Goal: Information Seeking & Learning: Learn about a topic

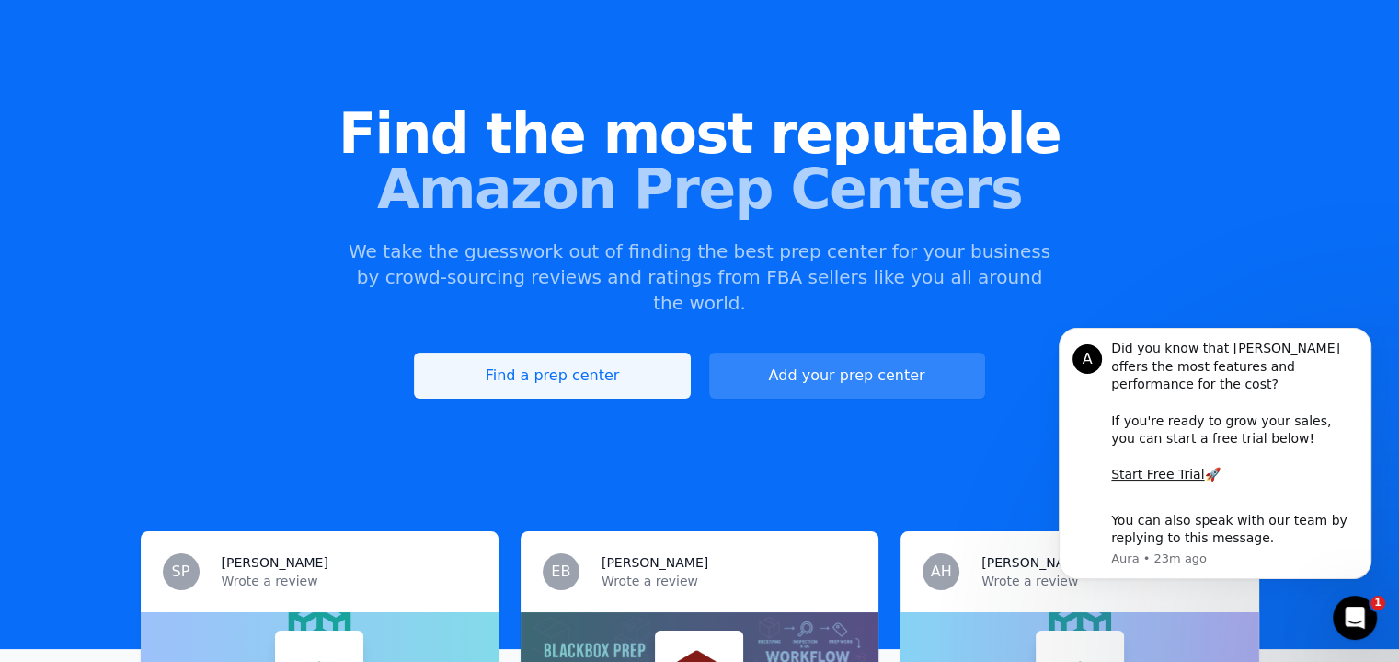
scroll to position [184, 0]
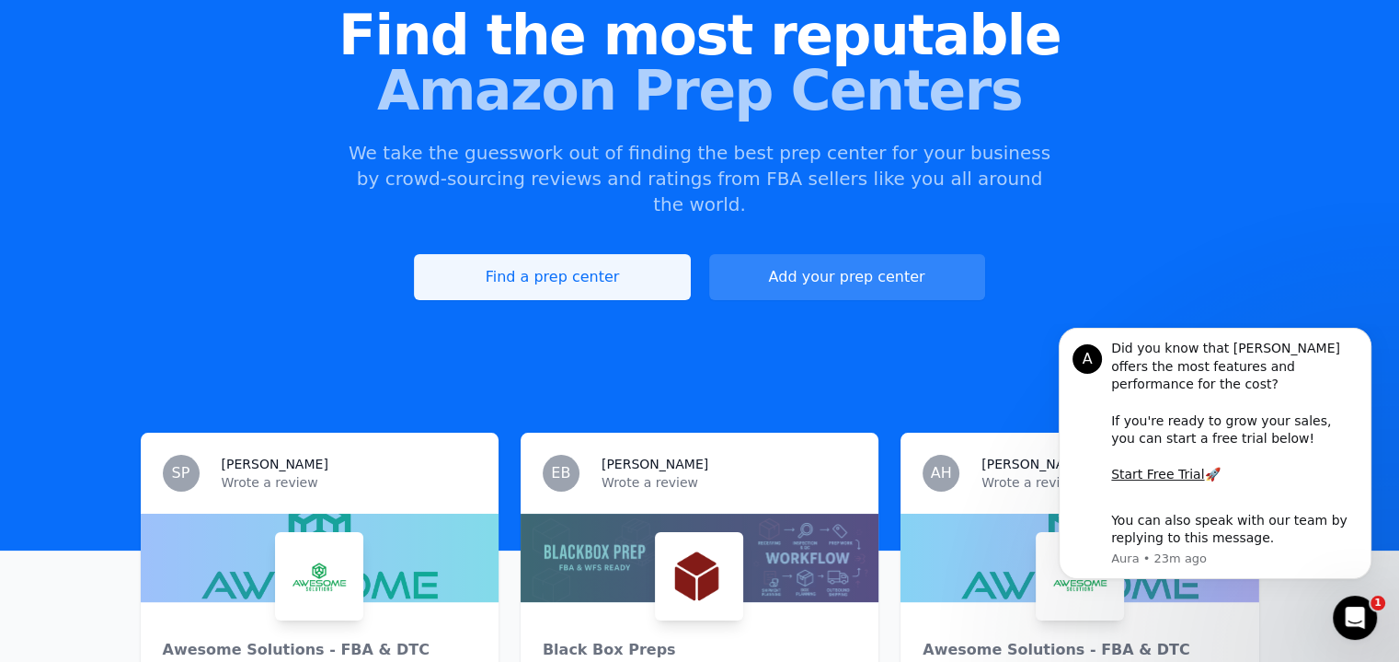
click at [602, 254] on link "Find a prep center" at bounding box center [552, 277] width 276 height 46
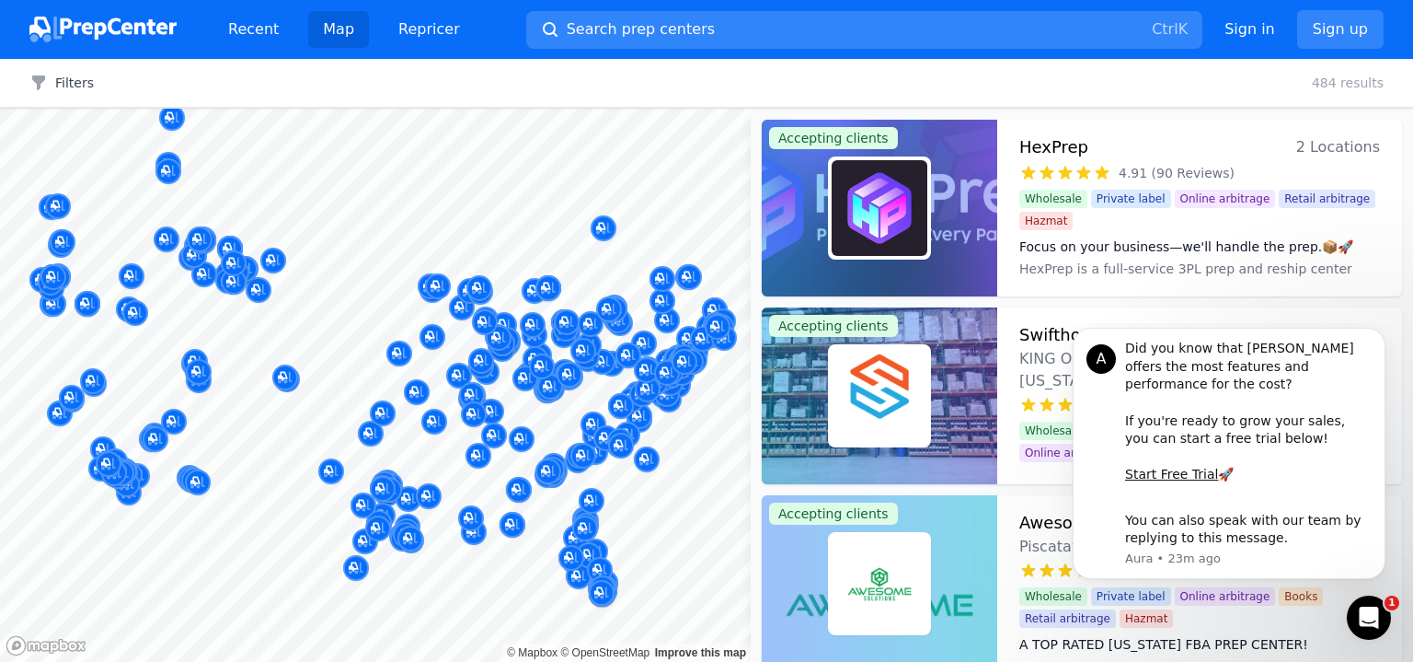
click at [547, 432] on body "Recent Map Repricer Search prep centers Ctrl K Open main menu Sign in Sign up F…" at bounding box center [706, 331] width 1413 height 662
click at [547, 420] on div at bounding box center [493, 415] width 353 height 15
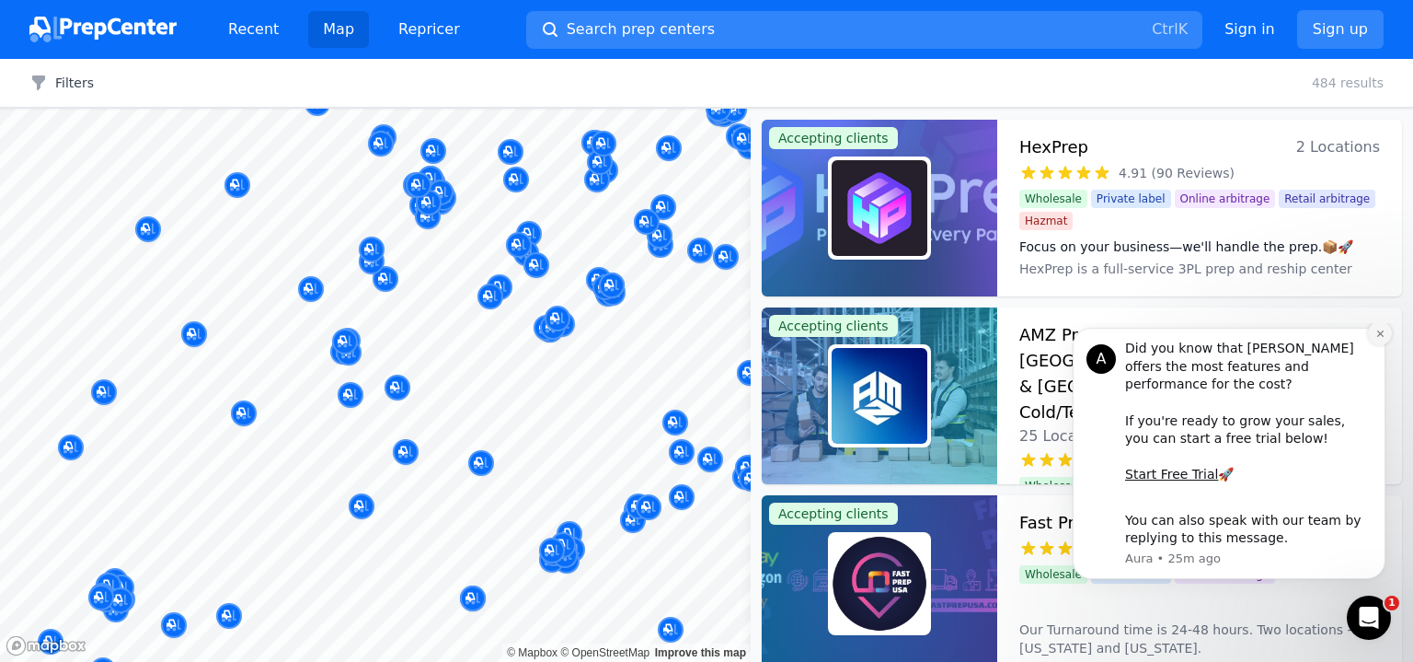
click at [1384, 339] on icon "Dismiss notification" at bounding box center [1381, 333] width 10 height 10
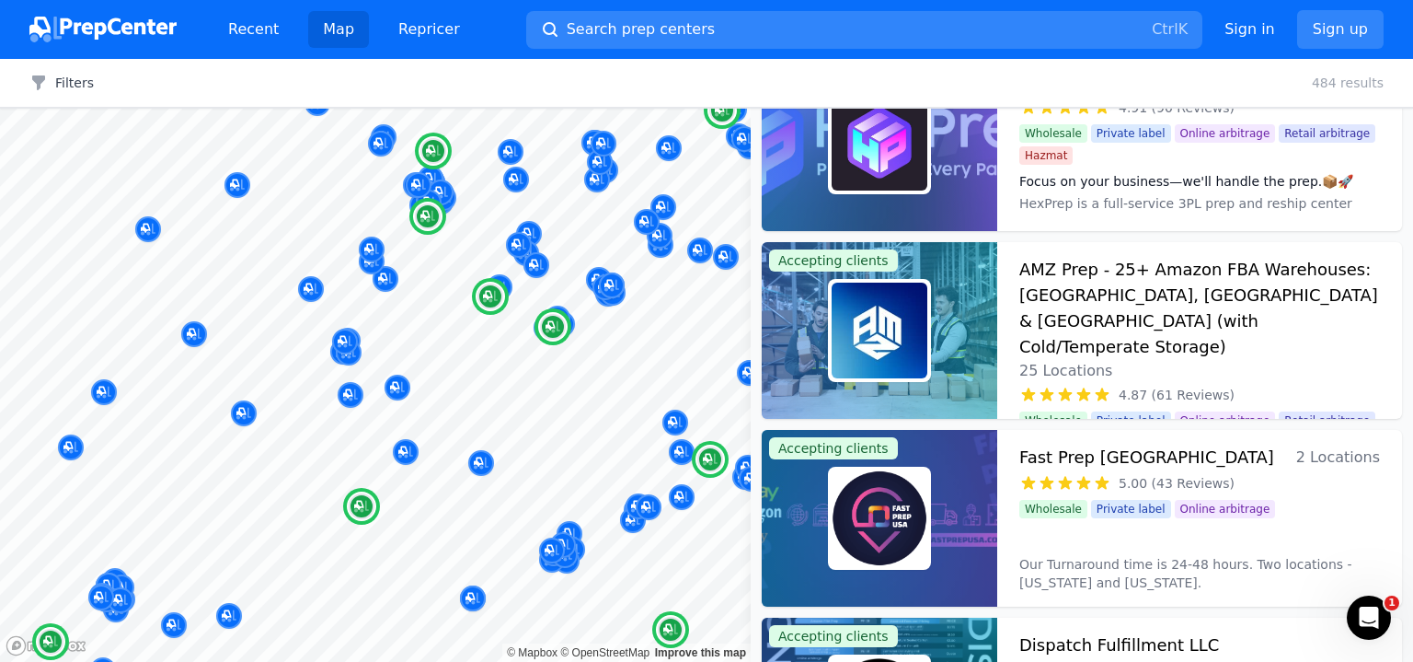
scroll to position [92, 0]
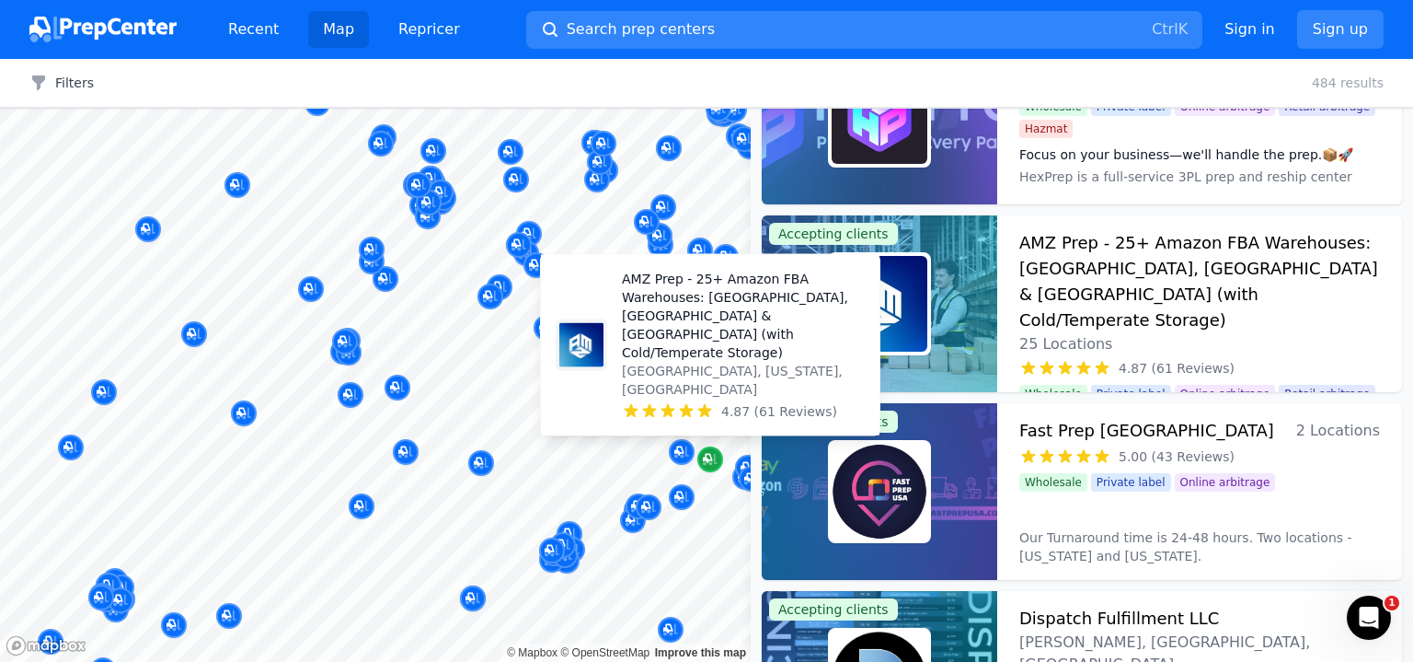
click at [714, 461] on icon "Map marker" at bounding box center [710, 460] width 15 height 12
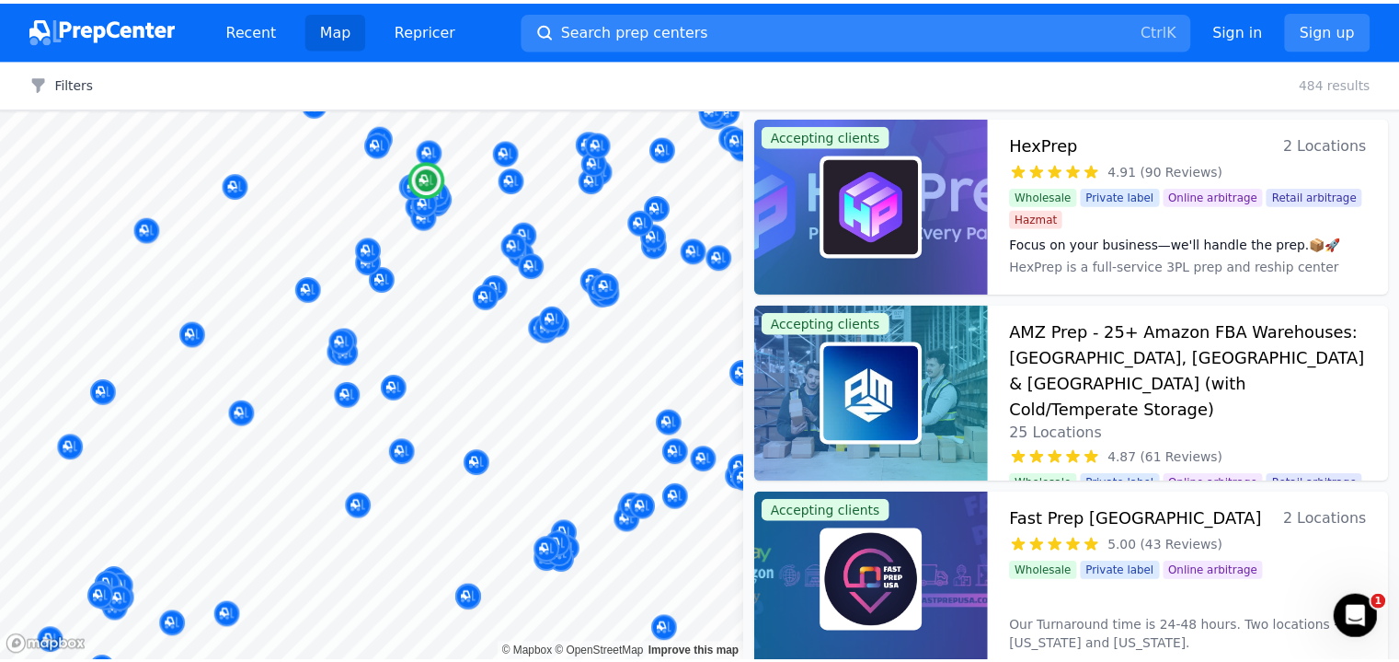
scroll to position [0, 0]
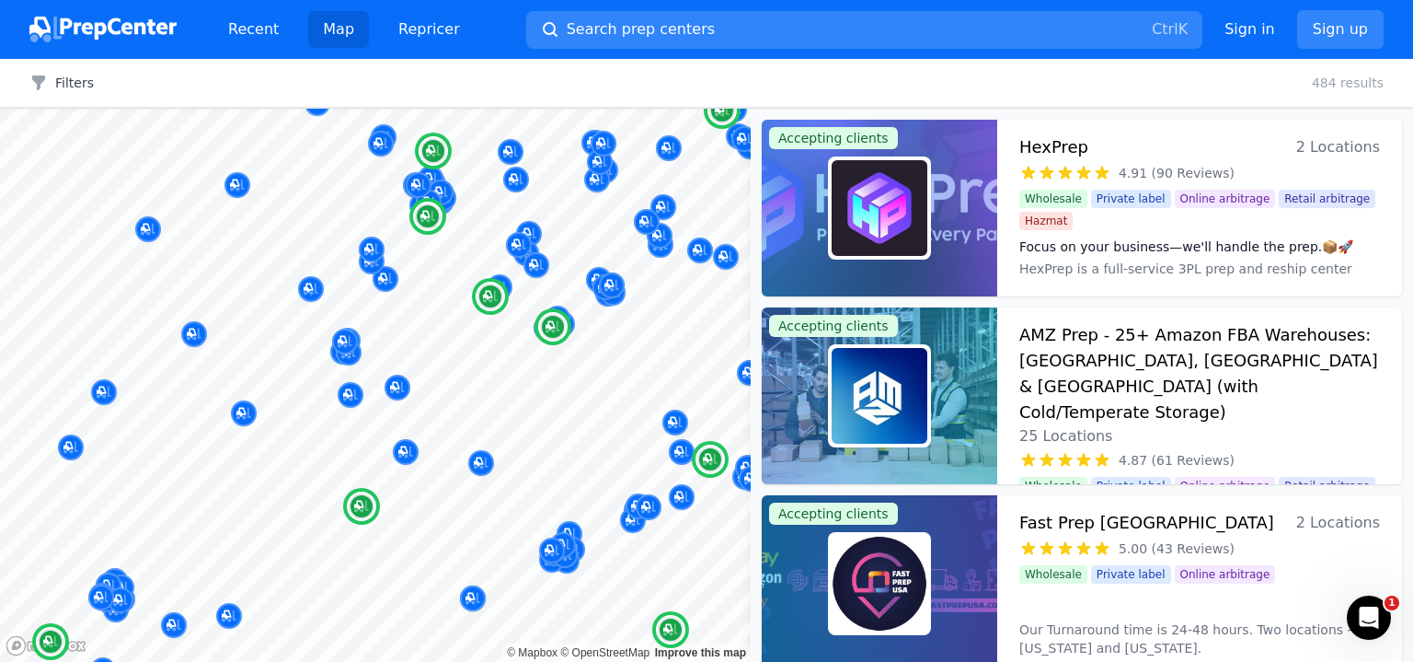
click at [936, 385] on div at bounding box center [880, 395] width 236 height 177
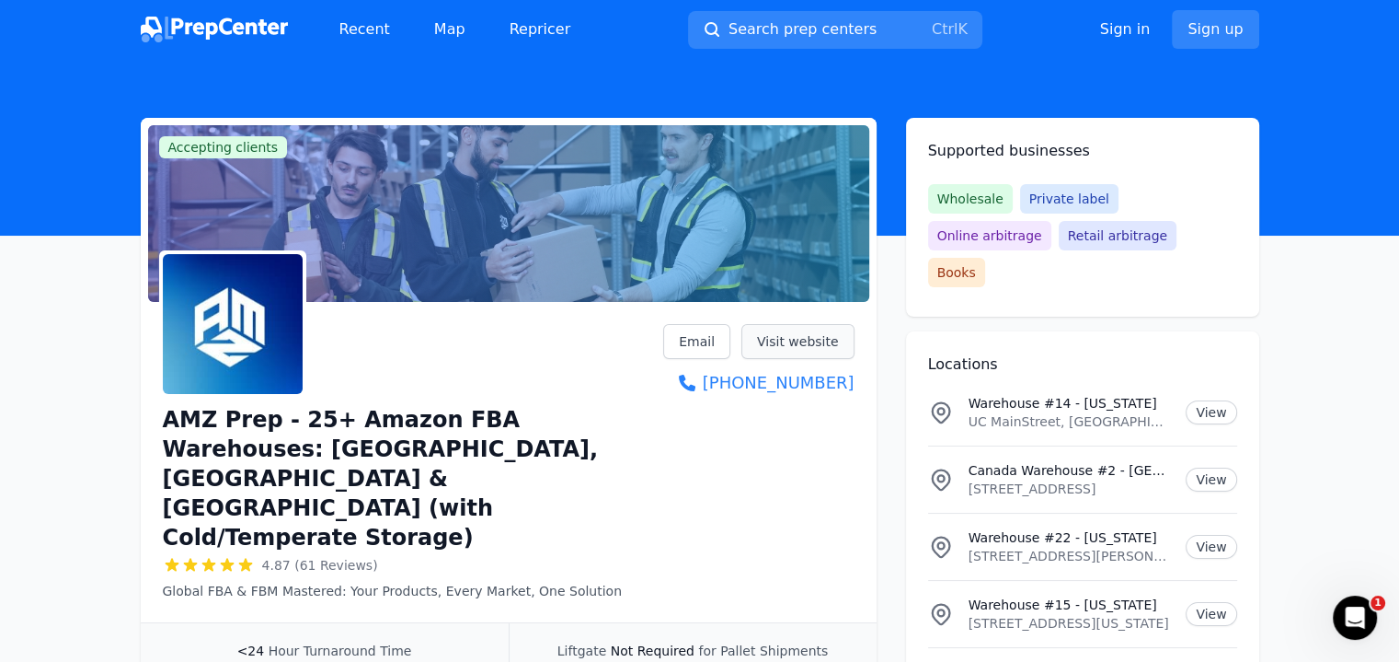
click at [822, 344] on link "Visit website" at bounding box center [798, 341] width 113 height 35
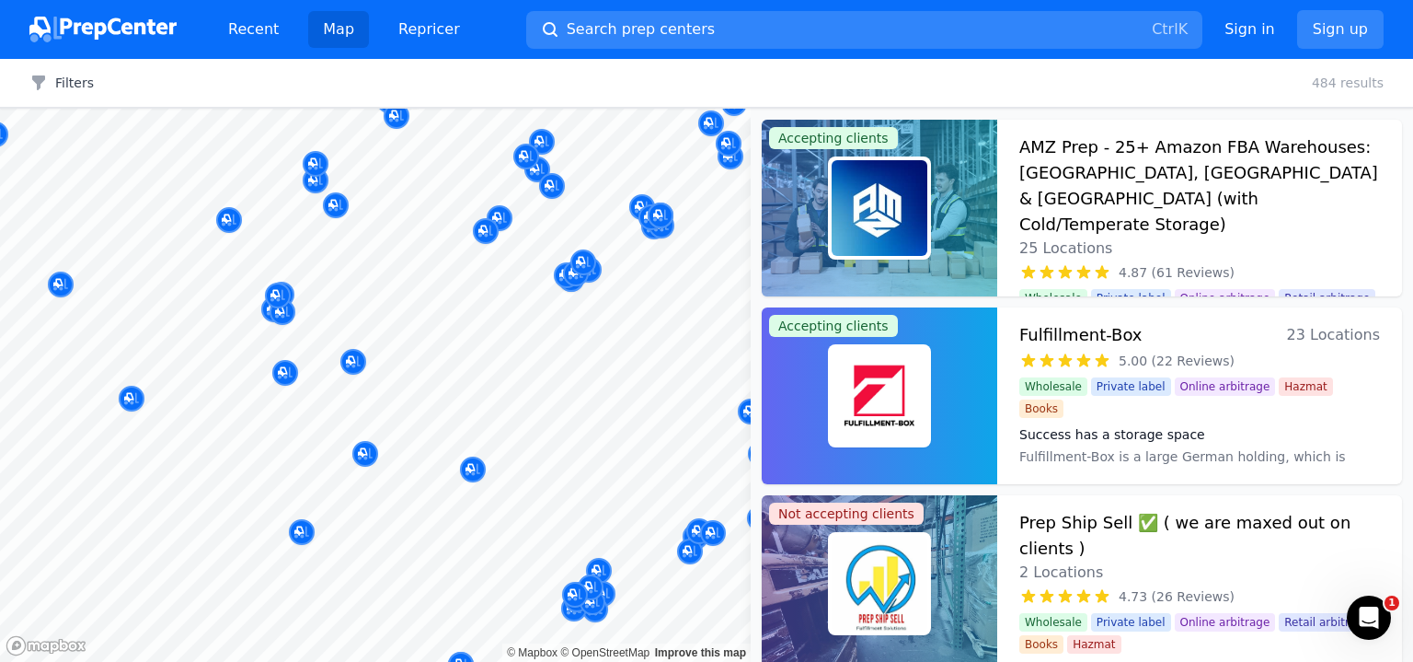
click at [580, 374] on body "Recent Map Repricer Search prep centers Ctrl K Open main menu Sign in Sign up F…" at bounding box center [706, 331] width 1413 height 662
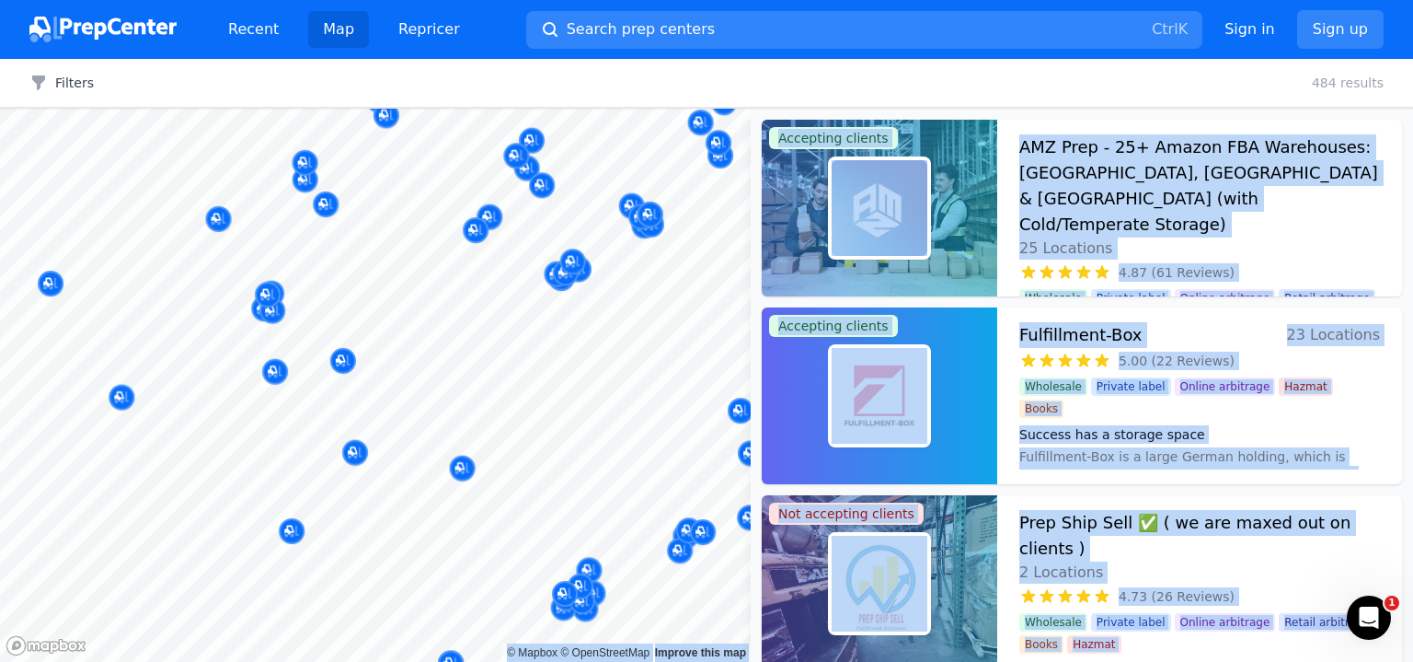
drag, startPoint x: 660, startPoint y: 424, endPoint x: 505, endPoint y: 431, distance: 154.7
click at [505, 431] on body "Recent Map Repricer Search prep centers Ctrl K Open main menu Sign in Sign up F…" at bounding box center [706, 331] width 1413 height 662
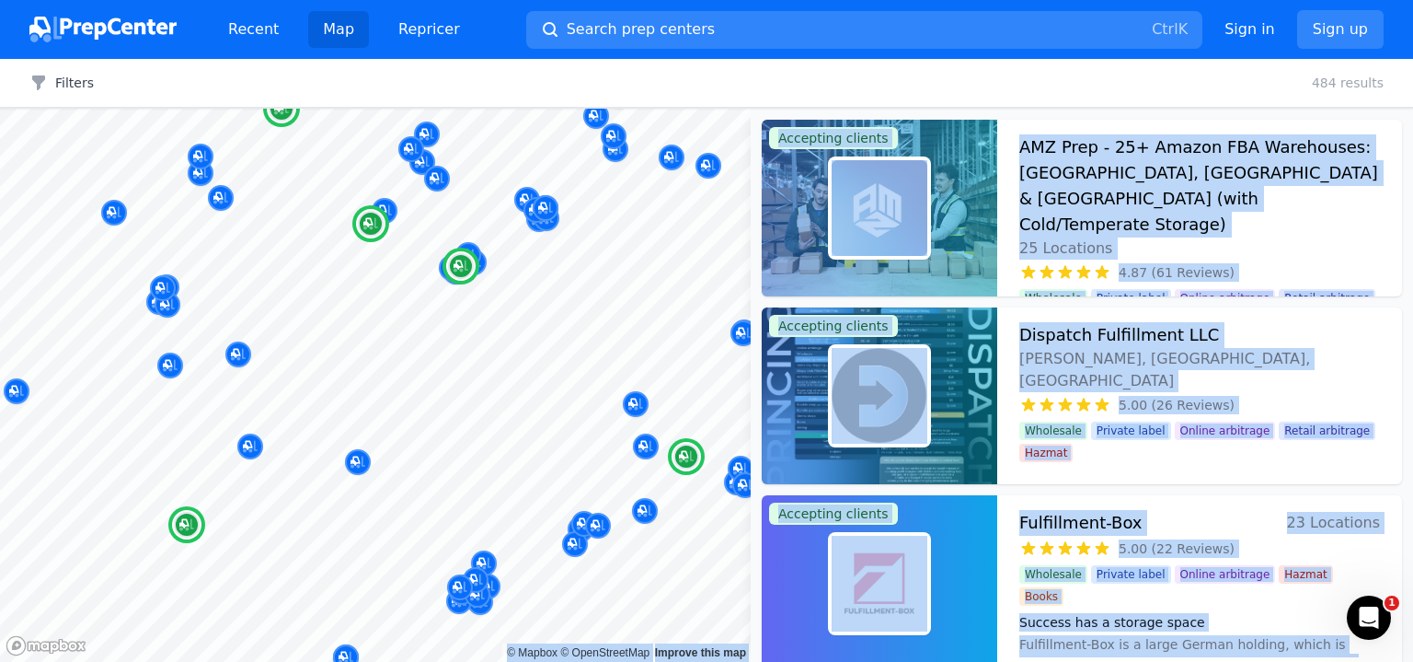
scroll to position [184, 0]
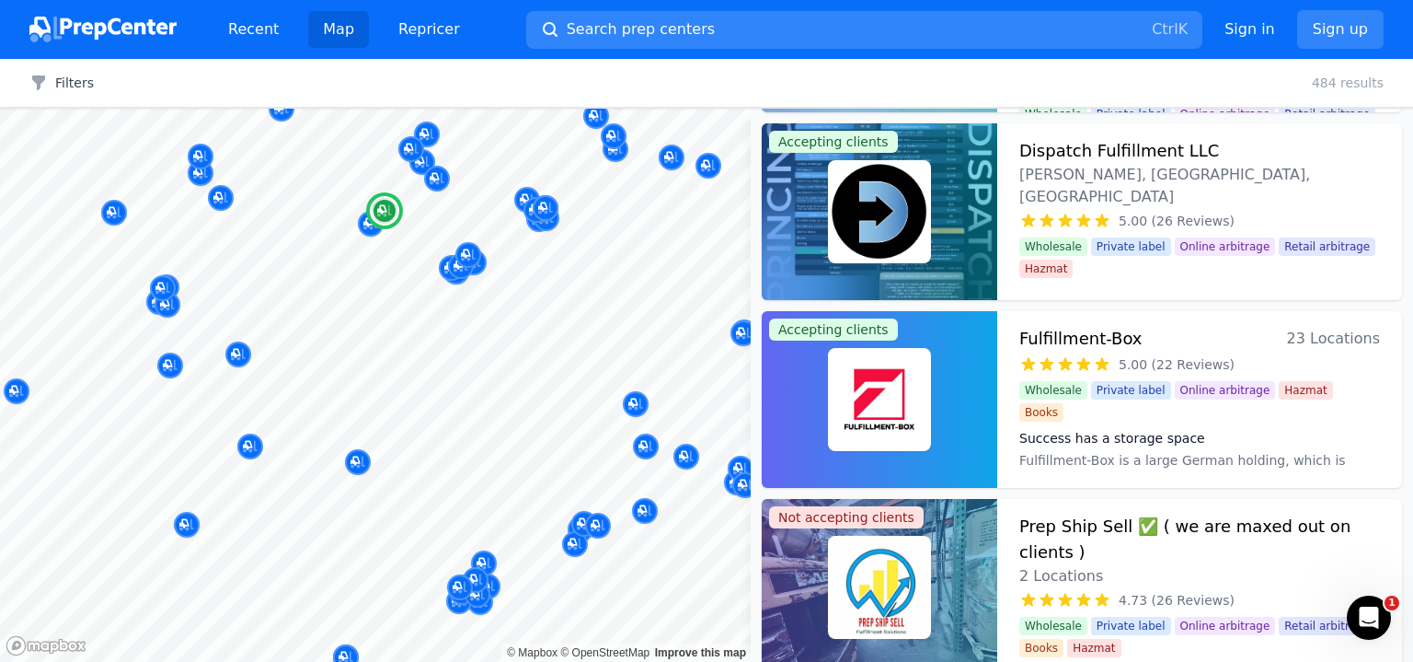
click at [920, 383] on img at bounding box center [880, 399] width 96 height 96
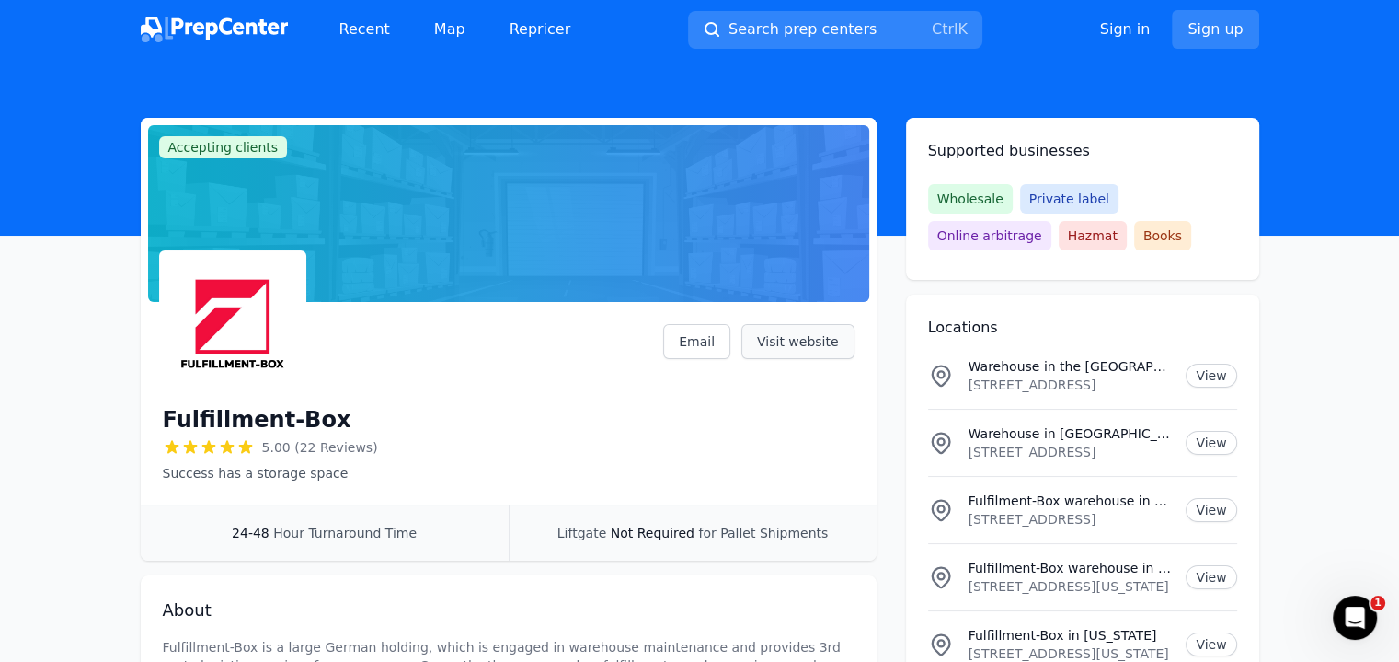
click at [813, 341] on link "Visit website" at bounding box center [798, 341] width 113 height 35
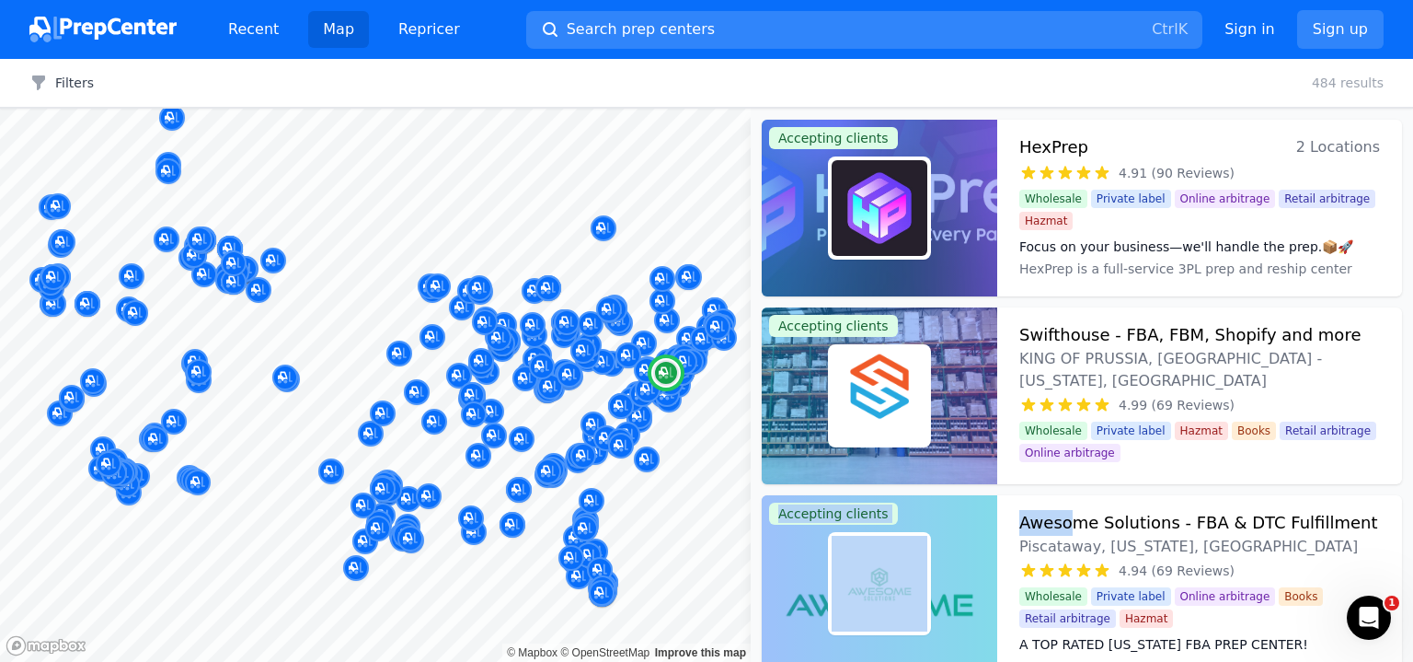
drag, startPoint x: 1073, startPoint y: 437, endPoint x: 1085, endPoint y: 465, distance: 30.1
click at [1238, 518] on h3 "Awesome Solutions - FBA & DTC Fulfillment" at bounding box center [1198, 523] width 359 height 26
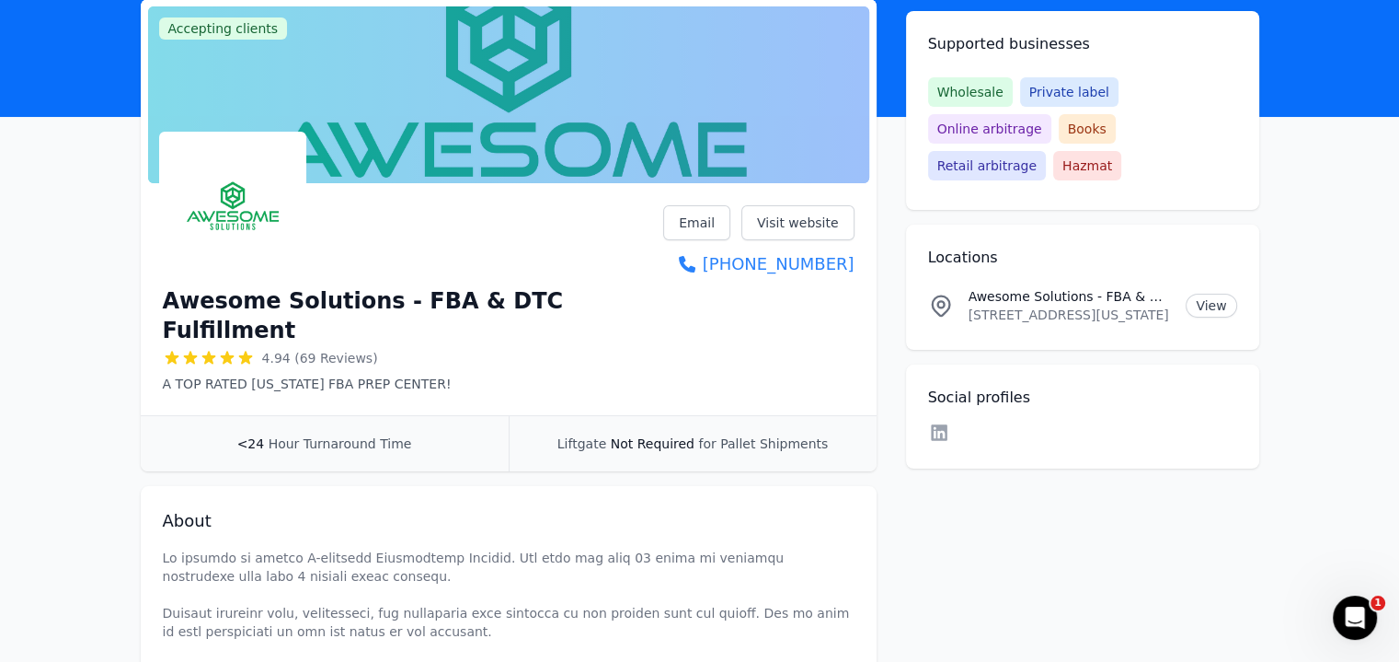
scroll to position [92, 0]
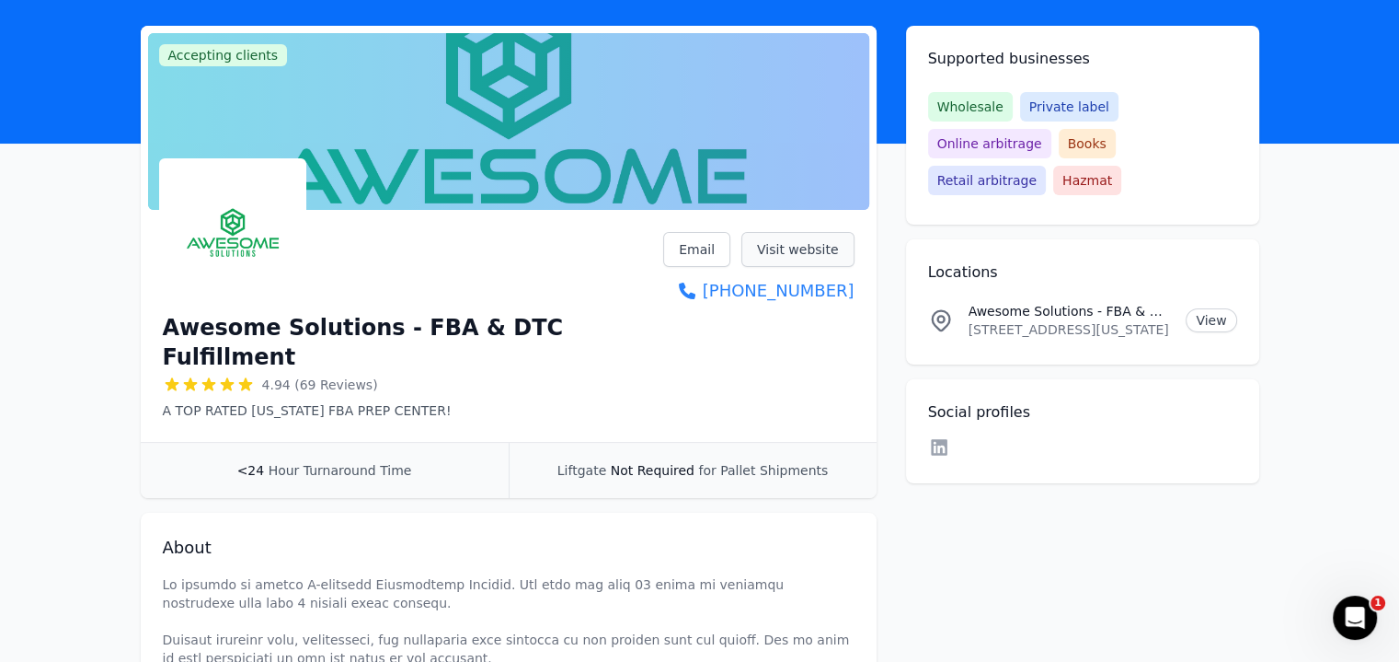
click at [805, 248] on link "Visit website" at bounding box center [798, 249] width 113 height 35
